Goal: Task Accomplishment & Management: Manage account settings

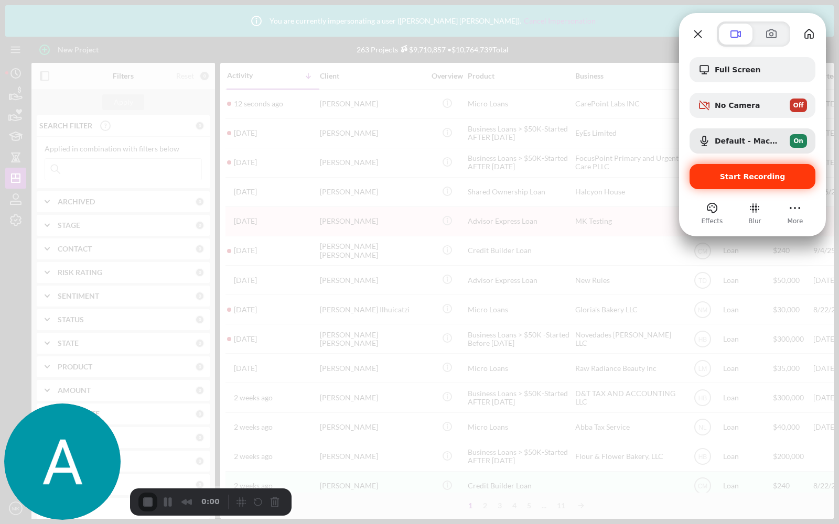
click at [742, 179] on span "Start Recording" at bounding box center [753, 177] width 66 height 8
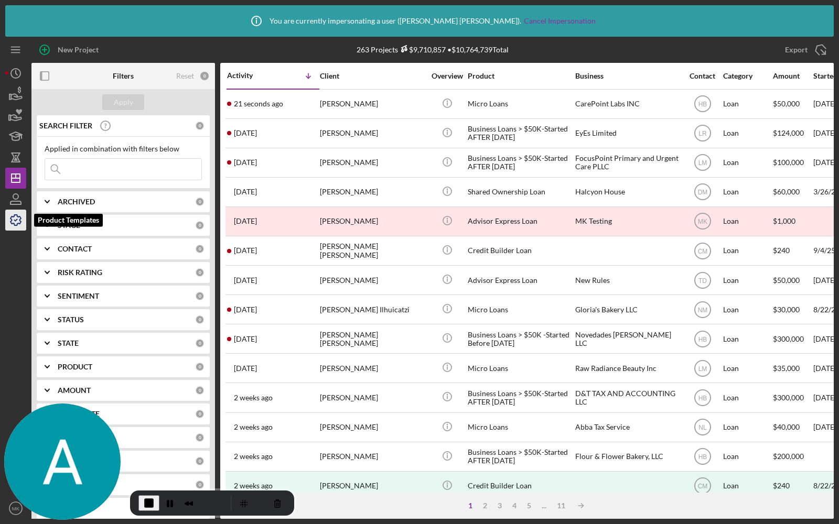
click at [16, 224] on icon "button" at bounding box center [16, 220] width 26 height 26
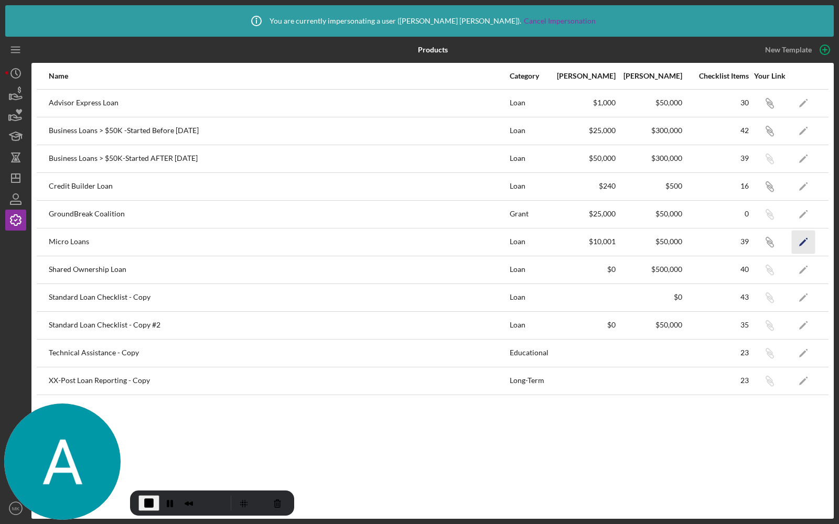
click at [802, 240] on icon "Icon/Edit" at bounding box center [804, 242] width 24 height 24
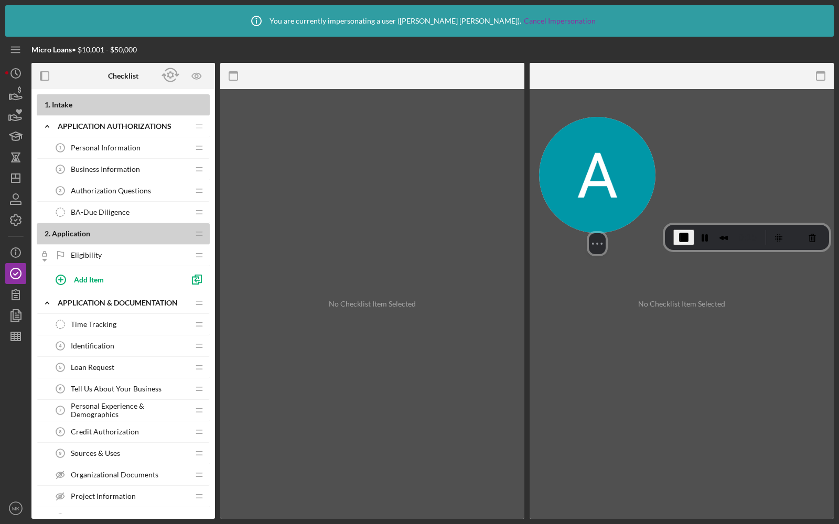
drag, startPoint x: 52, startPoint y: 419, endPoint x: 580, endPoint y: 143, distance: 595.2
click at [580, 143] on img at bounding box center [597, 175] width 116 height 116
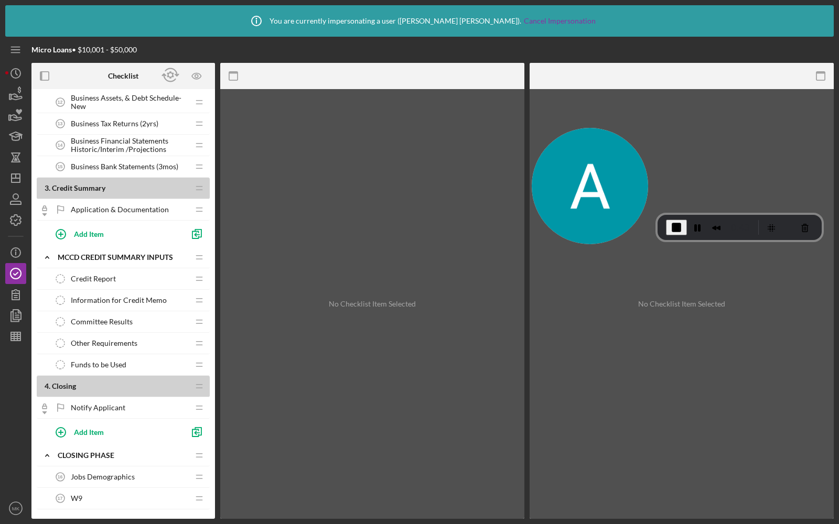
scroll to position [511, 0]
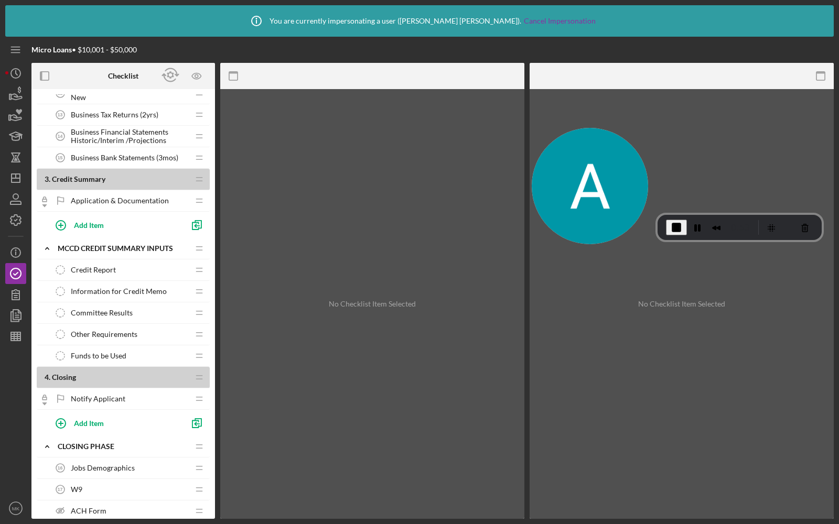
click at [87, 268] on div "Credit Report Credit Report" at bounding box center [119, 270] width 139 height 21
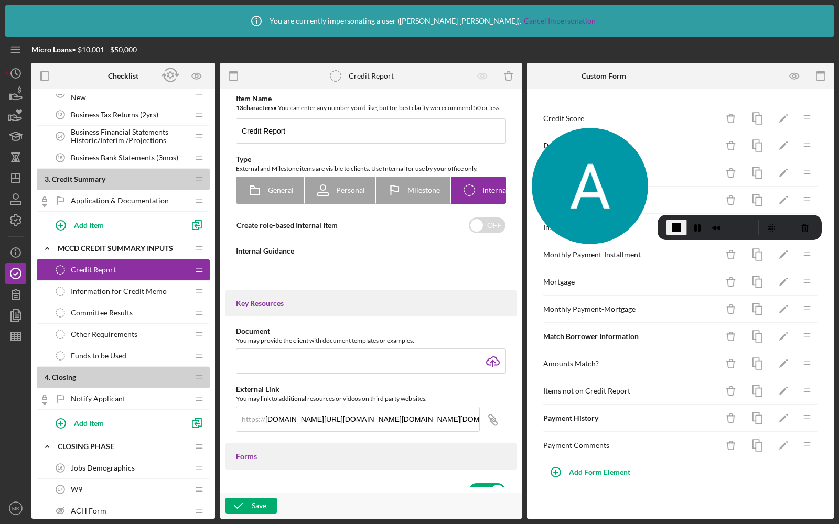
type textarea "<div>Pull the credit report for the applicant and <strong>upload </strong>it he…"
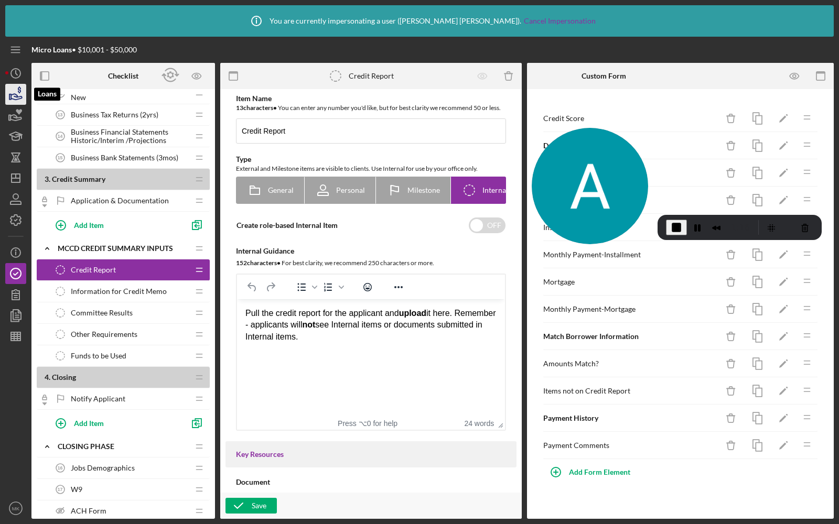
click at [12, 101] on icon "button" at bounding box center [16, 94] width 26 height 26
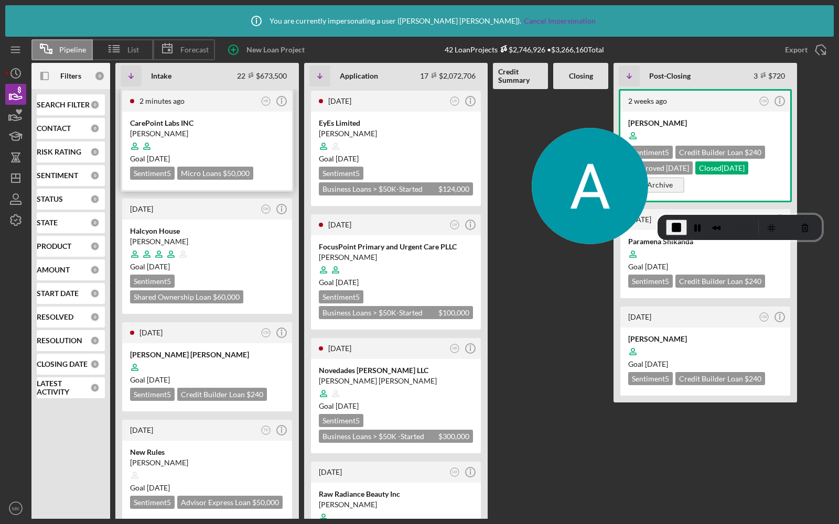
click at [242, 138] on div at bounding box center [207, 146] width 154 height 20
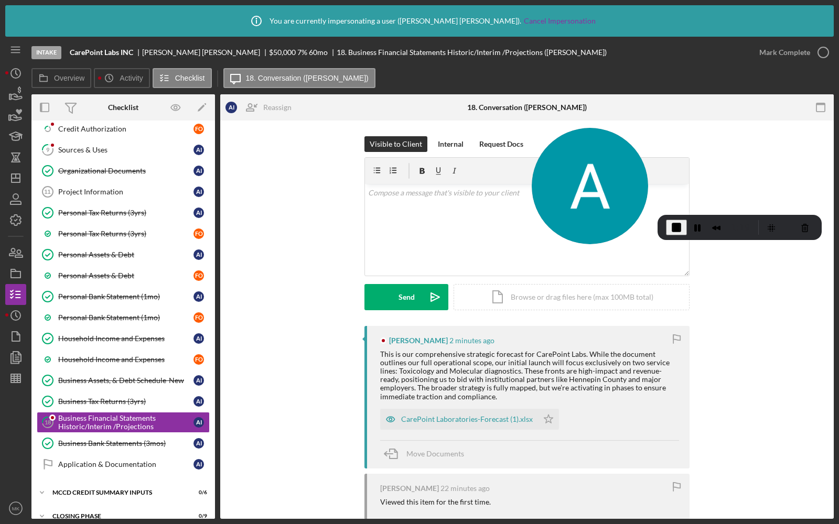
scroll to position [267, 0]
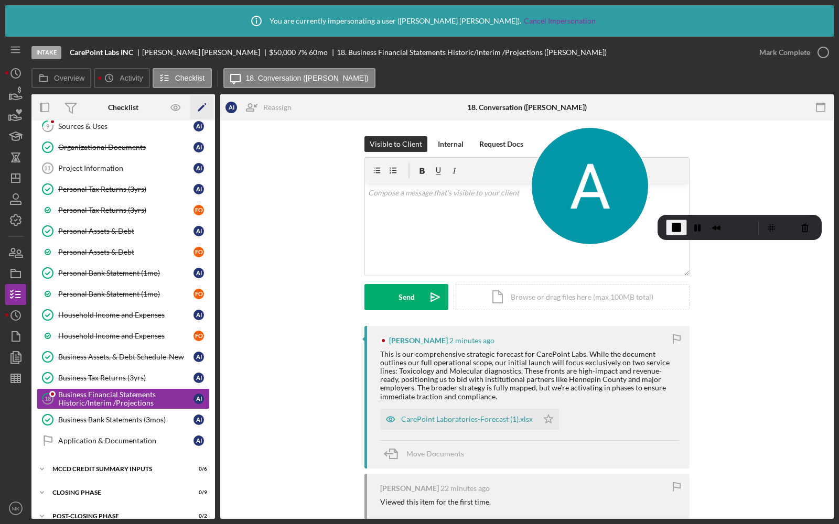
click at [201, 109] on icon "Icon/Edit" at bounding box center [202, 108] width 24 height 24
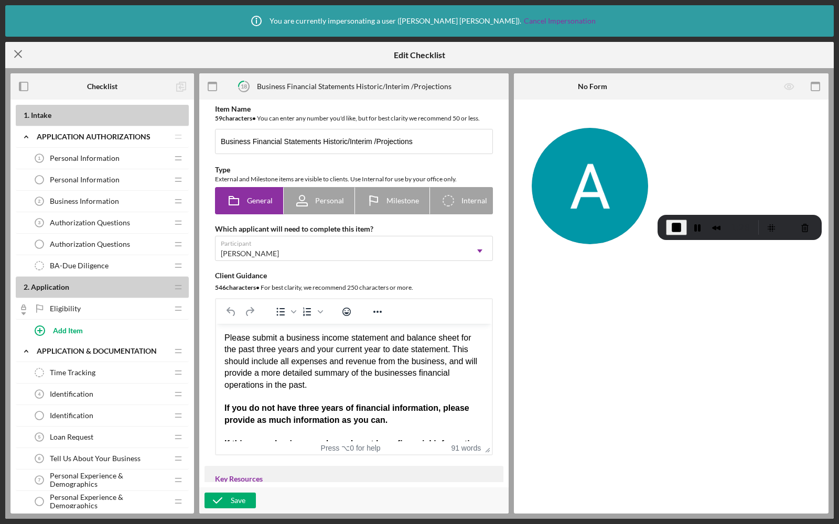
click at [20, 52] on line at bounding box center [18, 54] width 7 height 7
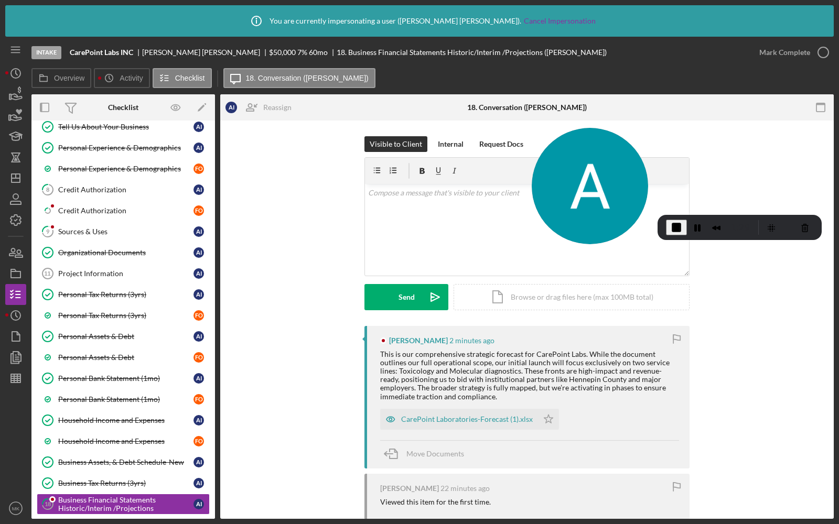
scroll to position [268, 0]
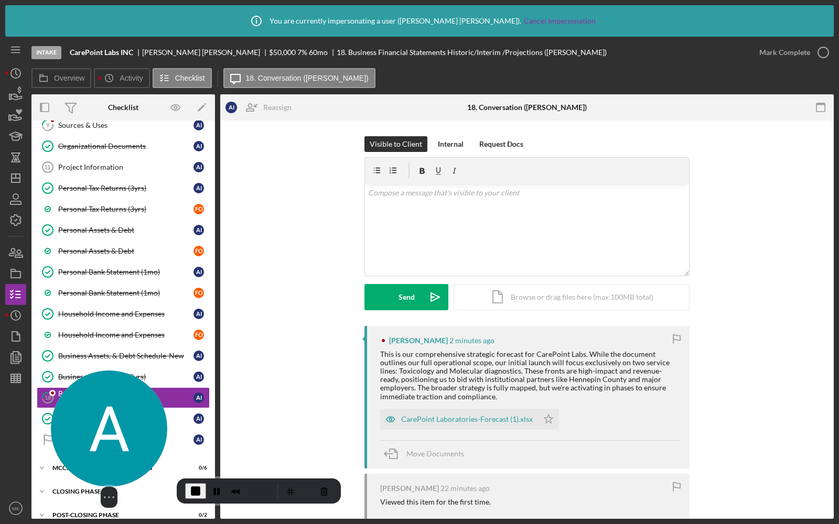
drag, startPoint x: 598, startPoint y: 160, endPoint x: 110, endPoint y: 436, distance: 560.5
click at [110, 436] on img at bounding box center [109, 429] width 116 height 116
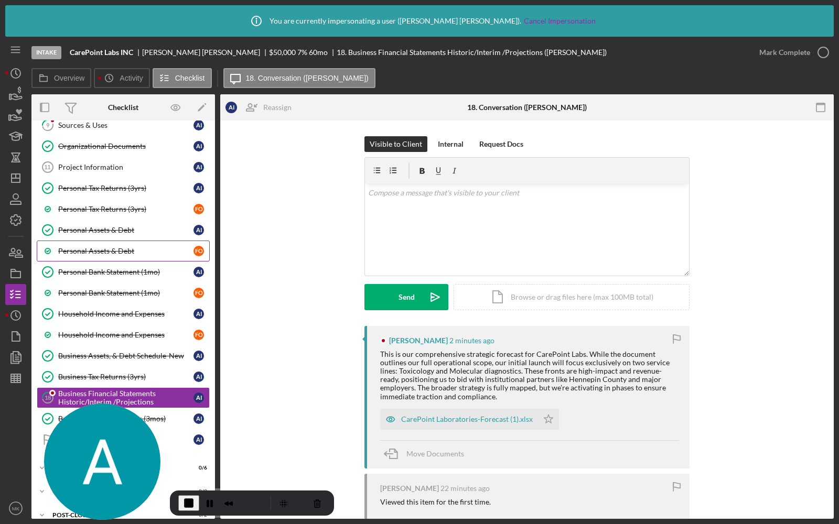
scroll to position [0, 0]
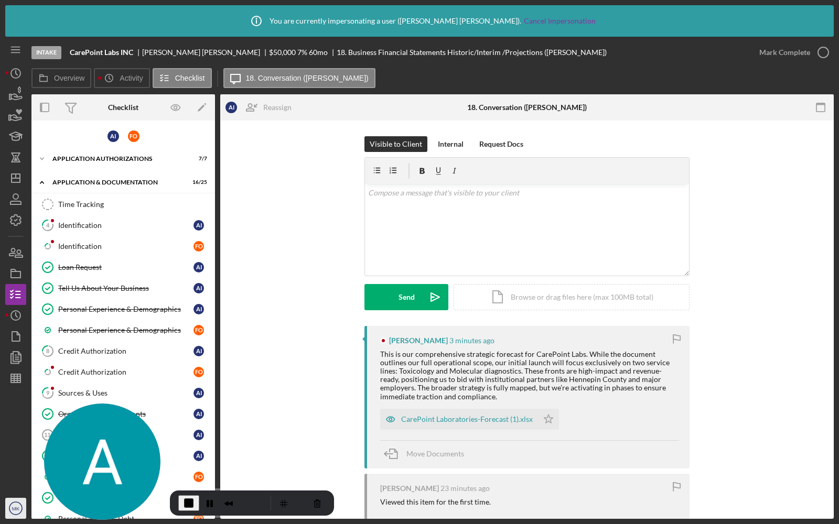
click at [14, 504] on icon "MK" at bounding box center [15, 508] width 21 height 26
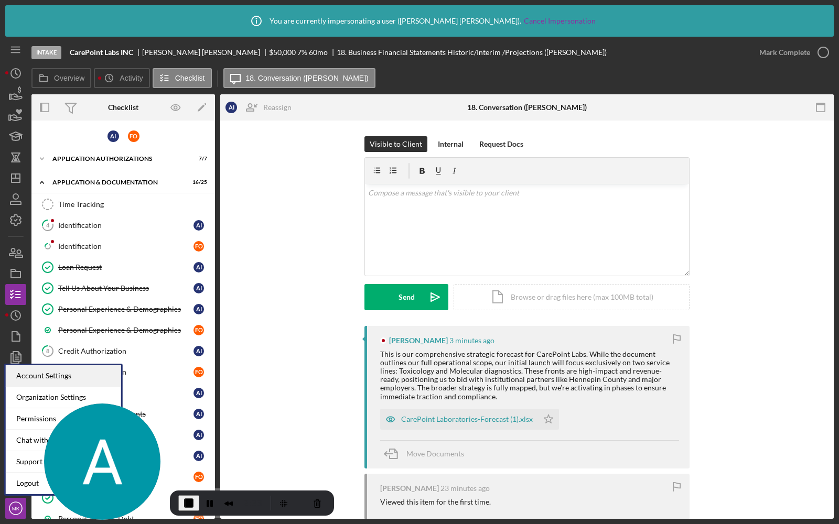
click at [42, 379] on div "Account Settings" at bounding box center [63, 375] width 115 height 21
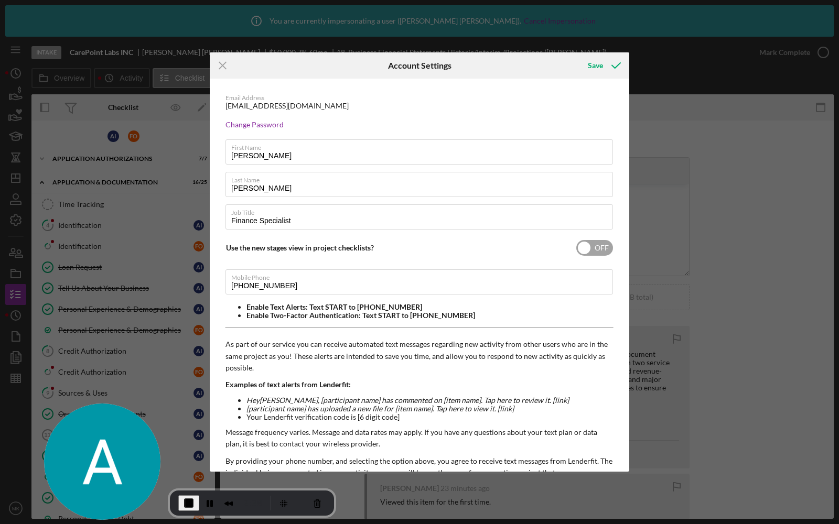
click at [594, 246] on input "checkbox" at bounding box center [594, 248] width 37 height 16
click at [588, 246] on input "checkbox" at bounding box center [594, 248] width 37 height 16
click at [584, 247] on input "checkbox" at bounding box center [594, 248] width 37 height 16
click at [576, 248] on input "checkbox" at bounding box center [594, 248] width 37 height 16
checkbox input "false"
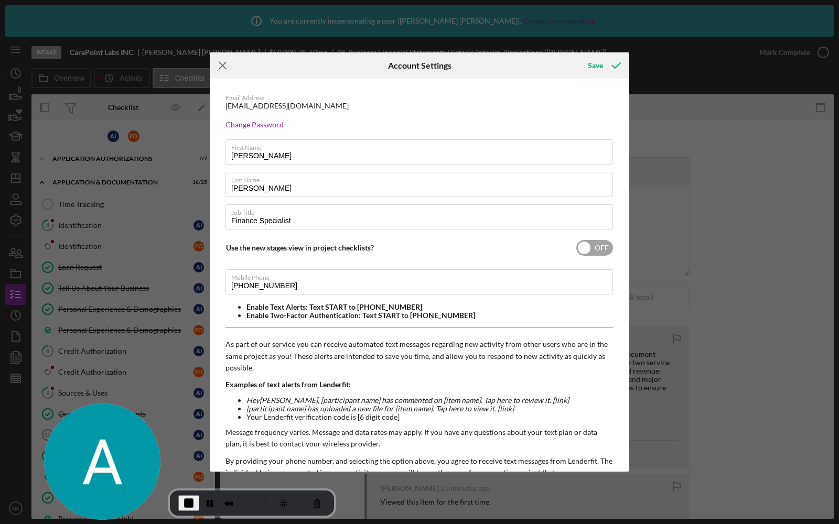
click at [226, 66] on icon "Icon/Menu Close" at bounding box center [223, 65] width 26 height 26
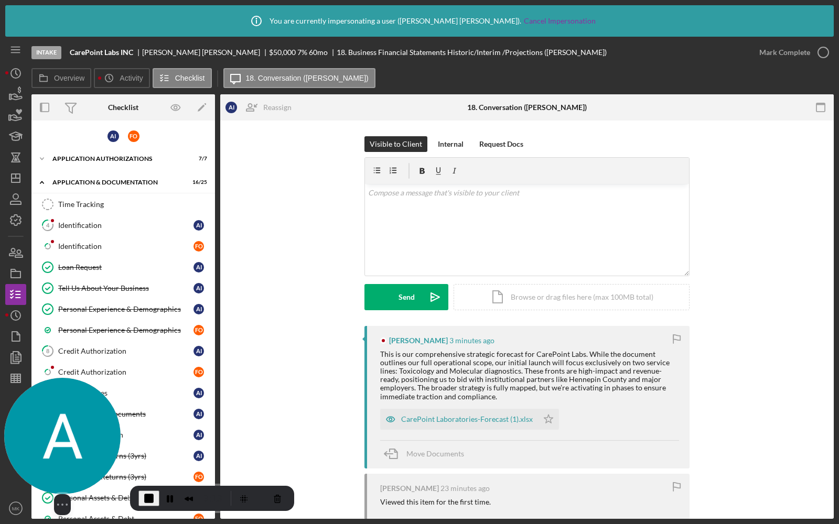
drag, startPoint x: 133, startPoint y: 468, endPoint x: 56, endPoint y: 462, distance: 77.3
click at [56, 463] on img at bounding box center [62, 436] width 116 height 116
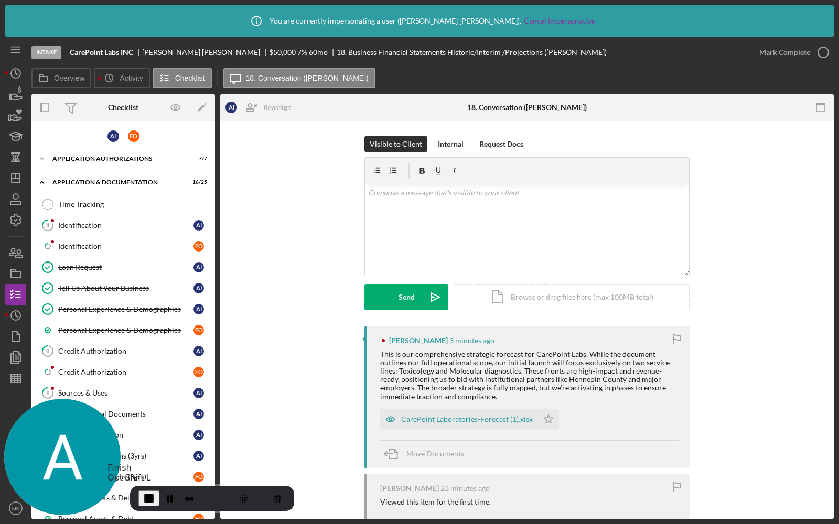
click at [152, 495] on span "End Recording" at bounding box center [149, 498] width 13 height 13
